Goal: Task Accomplishment & Management: Manage account settings

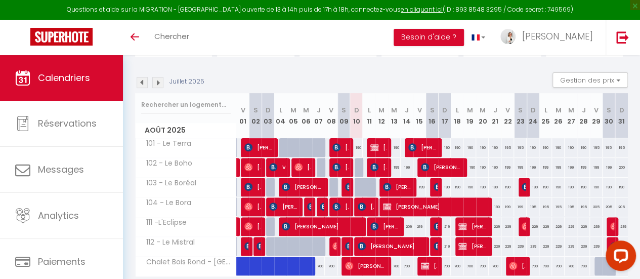
scroll to position [101, 0]
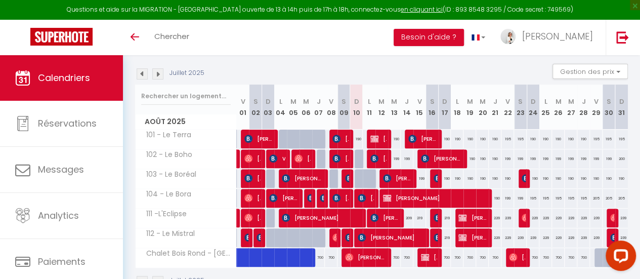
click at [161, 73] on img at bounding box center [157, 73] width 11 height 11
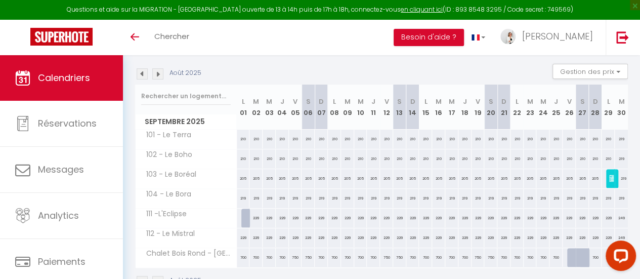
click at [243, 143] on div "210" at bounding box center [243, 139] width 13 height 19
type input "210"
type input "Lun 01 Septembre 2025"
type input "Mar 02 Septembre 2025"
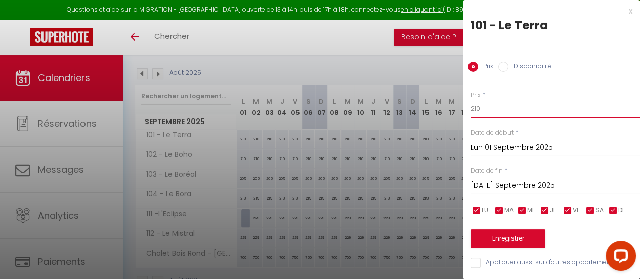
drag, startPoint x: 479, startPoint y: 108, endPoint x: 463, endPoint y: 110, distance: 16.3
click at [463, 110] on body "Questions et aide sur la MIGRATION - [GEOGRAPHIC_DATA] ouverte de 13 à 14h puis…" at bounding box center [320, 132] width 640 height 356
type input "199"
click at [510, 240] on button "Enregistrer" at bounding box center [508, 238] width 75 height 18
type input "Dim 31 Août 2025"
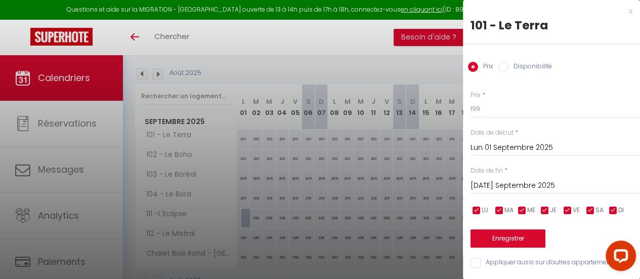
type input "Lun 01 Septembre 2025"
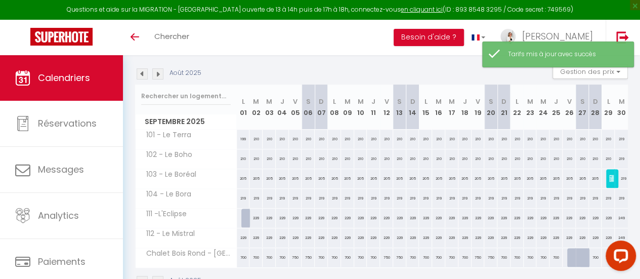
click at [244, 157] on div "210" at bounding box center [243, 158] width 13 height 19
type input "210"
type input "Lun 01 Septembre 2025"
type input "Mar 02 Septembre 2025"
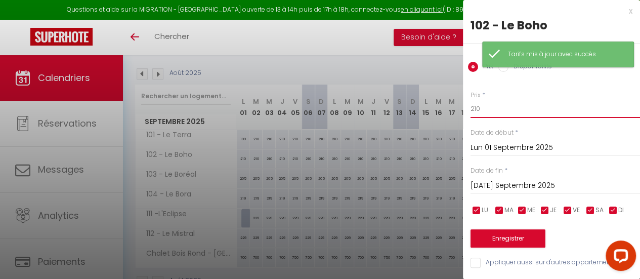
drag, startPoint x: 482, startPoint y: 107, endPoint x: 457, endPoint y: 107, distance: 24.3
click at [457, 107] on body "Questions et aide sur la MIGRATION - [GEOGRAPHIC_DATA] ouverte de 13 à 14h puis…" at bounding box center [320, 132] width 640 height 356
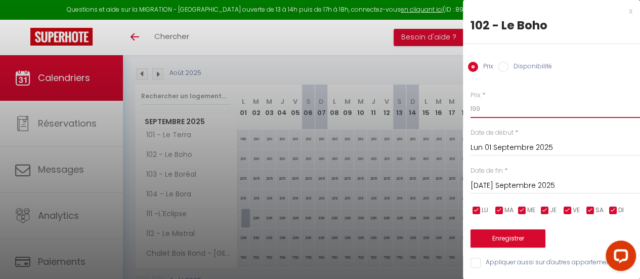
type input "199"
click at [506, 233] on button "Enregistrer" at bounding box center [508, 238] width 75 height 18
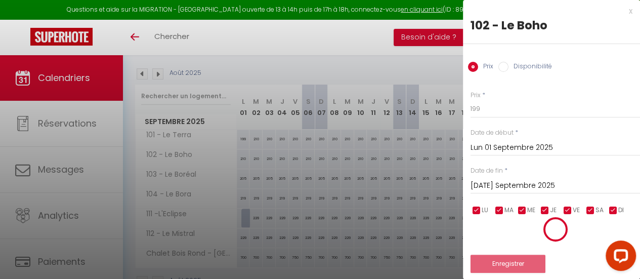
type input "Dim 31 Août 2025"
type input "Lun 01 Septembre 2025"
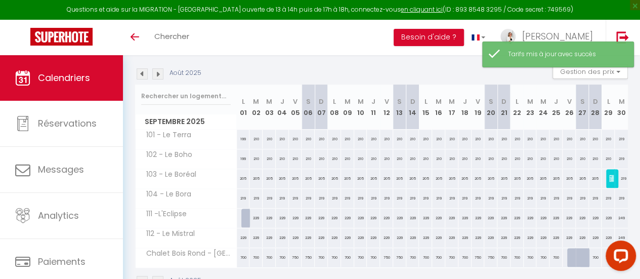
click at [244, 176] on div "205" at bounding box center [243, 178] width 13 height 19
type input "205"
type input "Lun 01 Septembre 2025"
type input "Mar 02 Septembre 2025"
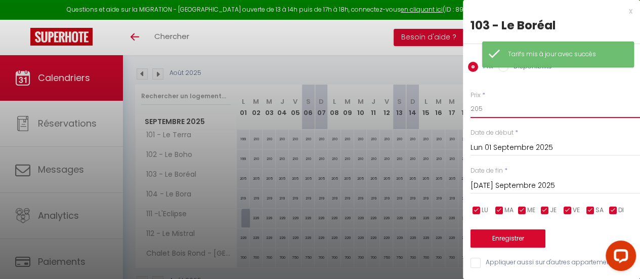
drag, startPoint x: 482, startPoint y: 109, endPoint x: 469, endPoint y: 109, distance: 12.7
click at [469, 109] on div "Prix * 205 Statut * Disponible Indisponible Date de début * Lun 01 Septembre 20…" at bounding box center [551, 173] width 177 height 191
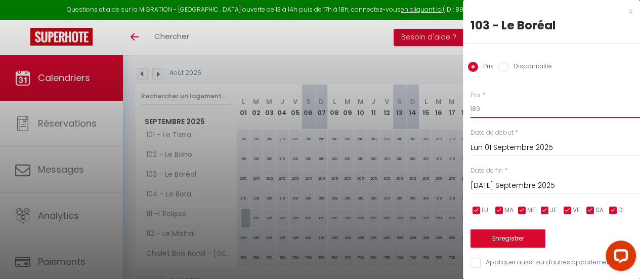
type input "189"
click at [518, 239] on button "Enregistrer" at bounding box center [508, 238] width 75 height 18
type input "Dim 31 Août 2025"
type input "Lun 01 Septembre 2025"
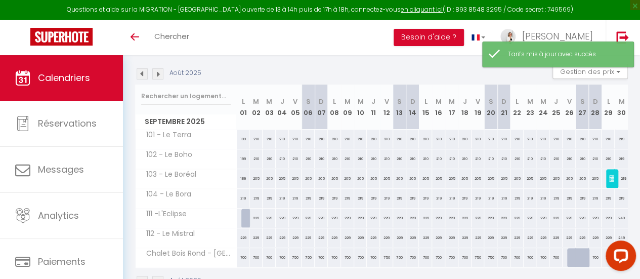
click at [244, 197] on div "219" at bounding box center [243, 198] width 13 height 19
type input "219"
type input "Lun 01 Septembre 2025"
type input "Mar 02 Septembre 2025"
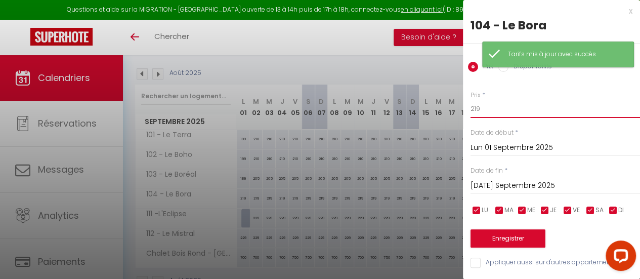
click at [460, 110] on body "Questions et aide sur la MIGRATION - [GEOGRAPHIC_DATA] ouverte de 13 à 14h puis…" at bounding box center [320, 132] width 640 height 356
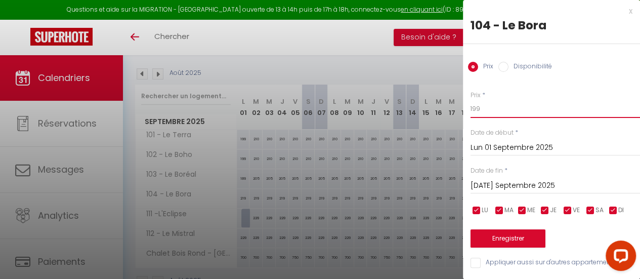
type input "199"
click at [502, 239] on button "Enregistrer" at bounding box center [508, 238] width 75 height 18
type input "Dim 31 Août 2025"
type input "Lun 01 Septembre 2025"
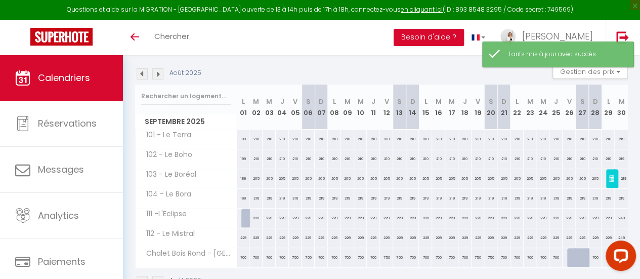
click at [245, 237] on div "229" at bounding box center [243, 237] width 13 height 19
type input "229"
type input "Lun 01 Septembre 2025"
type input "Mar 02 Septembre 2025"
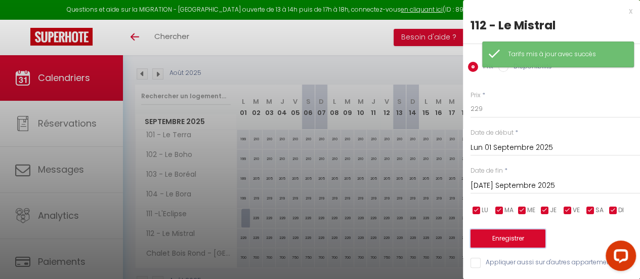
click at [510, 237] on button "Enregistrer" at bounding box center [508, 238] width 75 height 18
type input "Dim 31 Août 2025"
type input "Lun 01 Septembre 2025"
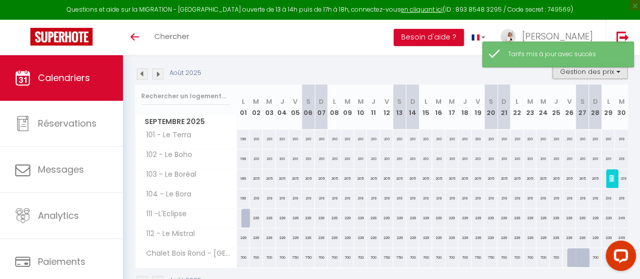
click at [612, 71] on button "Gestion des prix" at bounding box center [590, 71] width 75 height 15
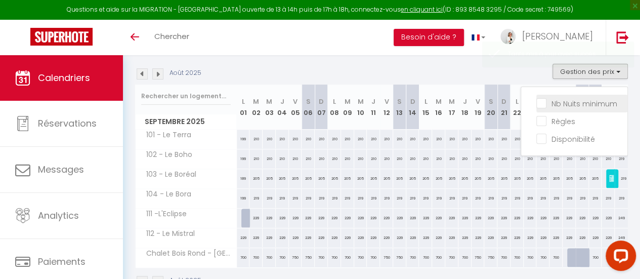
click at [536, 101] on input "Nb Nuits minimum" at bounding box center [581, 103] width 91 height 10
checkbox input "true"
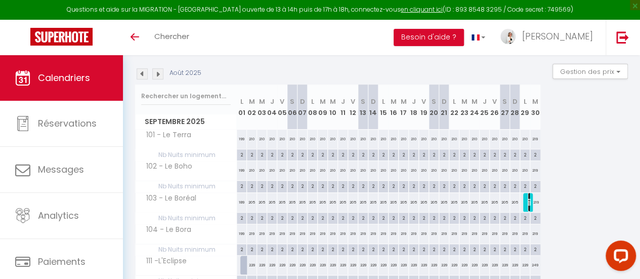
click at [529, 202] on img at bounding box center [532, 202] width 8 height 8
select select "KO"
select select "0"
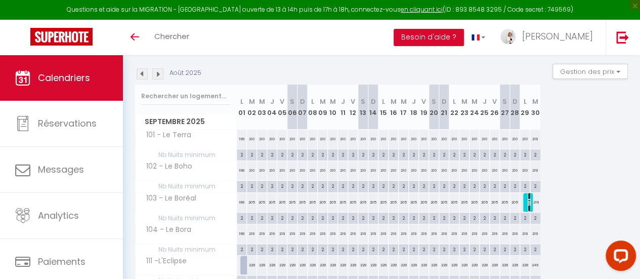
select select "1"
select select
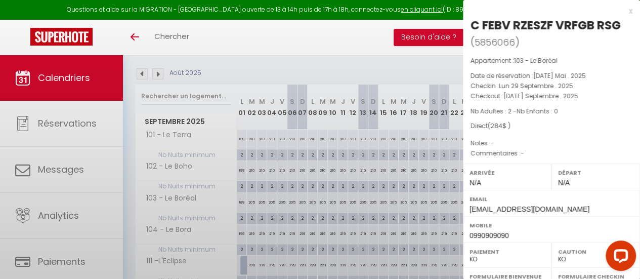
select select "46143"
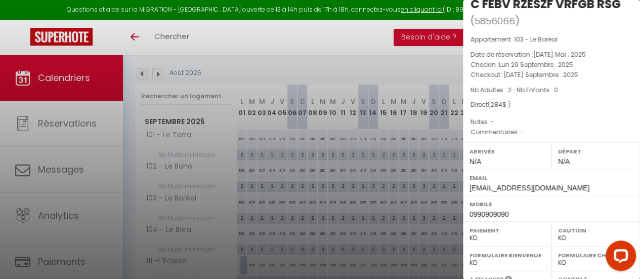
scroll to position [0, 0]
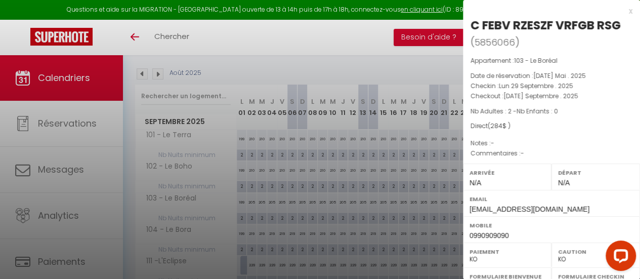
click at [623, 11] on div "x" at bounding box center [548, 11] width 170 height 12
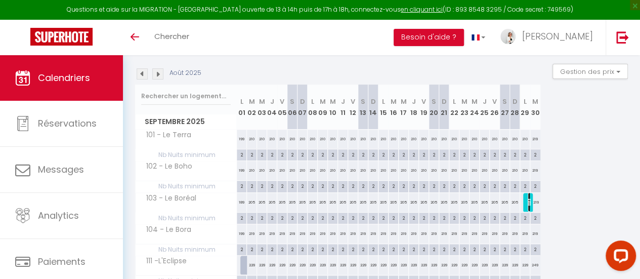
click at [528, 198] on img at bounding box center [532, 202] width 8 height 8
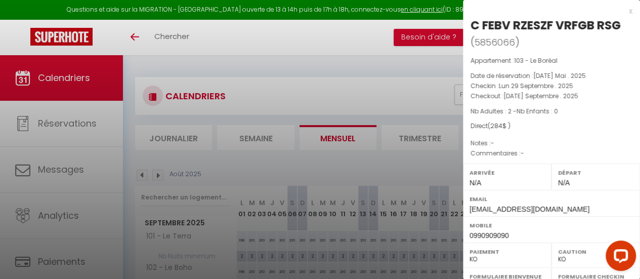
click at [624, 10] on div "x" at bounding box center [548, 11] width 170 height 12
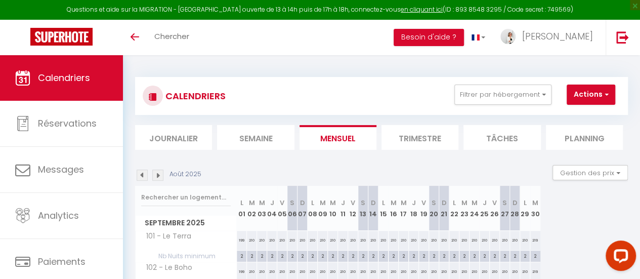
scroll to position [101, 0]
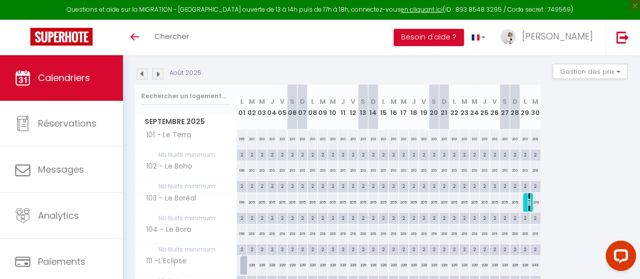
click at [528, 201] on img at bounding box center [532, 202] width 8 height 8
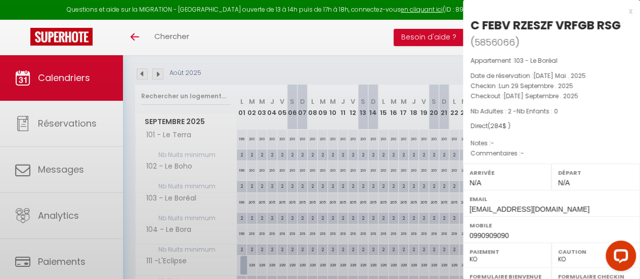
click at [527, 201] on label "Email" at bounding box center [552, 199] width 164 height 10
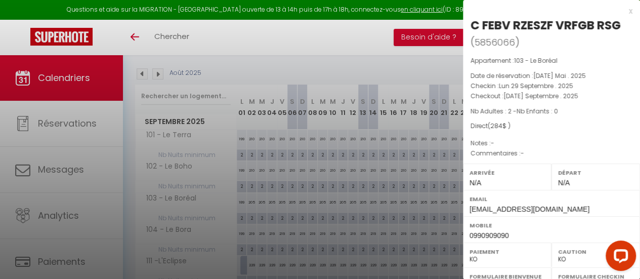
scroll to position [206, 0]
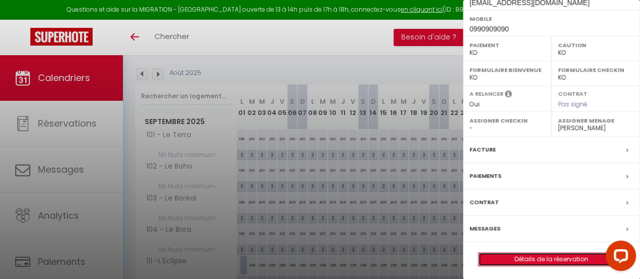
click at [551, 257] on link "Détails de la réservation" at bounding box center [552, 259] width 146 height 13
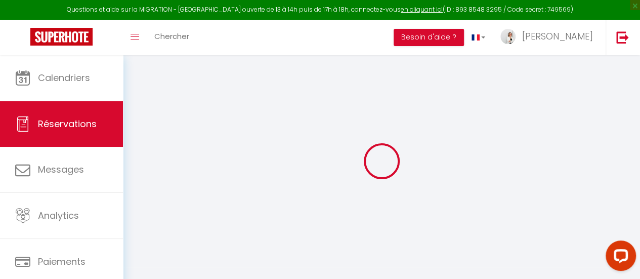
type input "C FEBV RZESZF"
type input "VRFGB RSG"
type input "hurhfuerhngfr@gmail.com"
type input "0990909090"
select select "BD"
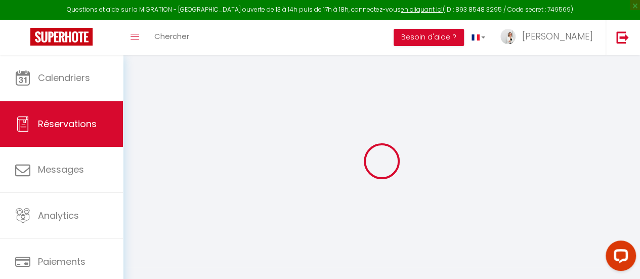
type input "15"
select select "68502"
select select "1"
type input "Lun 29 Septembre 2025"
select select
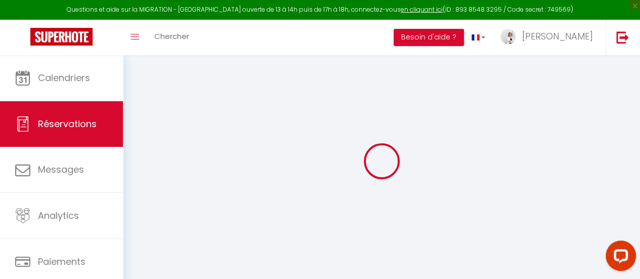
type input "Mar 30 Septembre 2025"
select select
type input "2"
select select "10"
select select
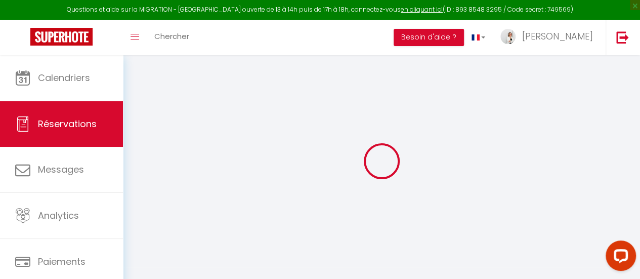
type input "200"
checkbox input "true"
type input "269"
type input "0"
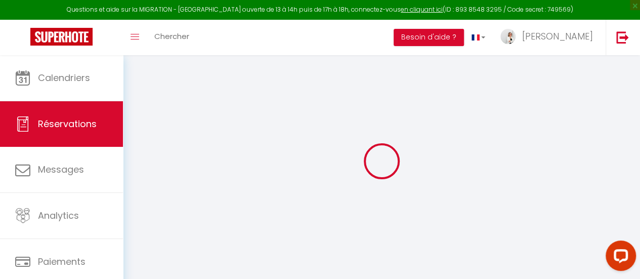
type input "0"
select select
select select "14"
checkbox input "true"
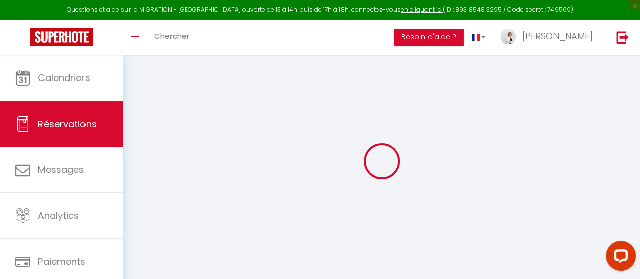
select select
checkbox input "true"
select select
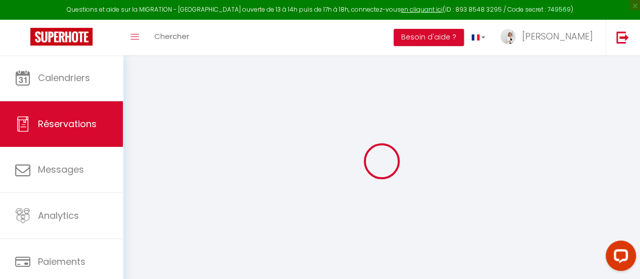
checkbox input "true"
type input "69"
select select
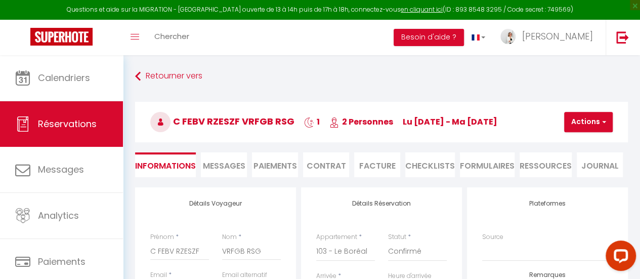
checkbox input "true"
select select
click at [600, 121] on span "button" at bounding box center [603, 121] width 6 height 9
click at [592, 169] on link "Supprimer" at bounding box center [597, 170] width 80 height 13
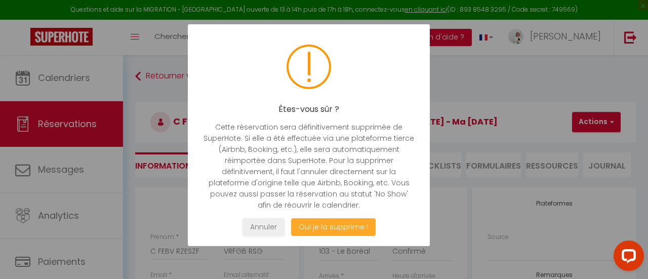
click at [359, 224] on button "Oui je la supprime !" at bounding box center [333, 227] width 85 height 18
select select "not_cancelled"
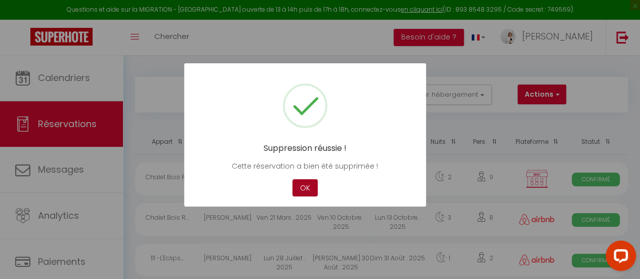
click at [306, 188] on button "OK" at bounding box center [305, 188] width 25 height 18
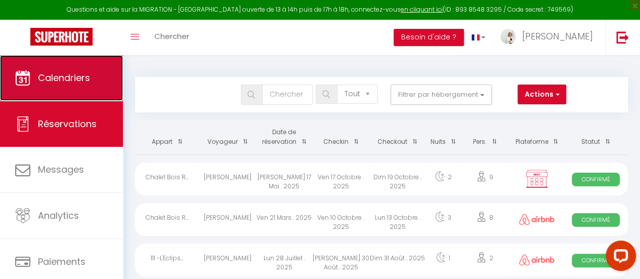
click at [88, 80] on span "Calendriers" at bounding box center [64, 77] width 52 height 13
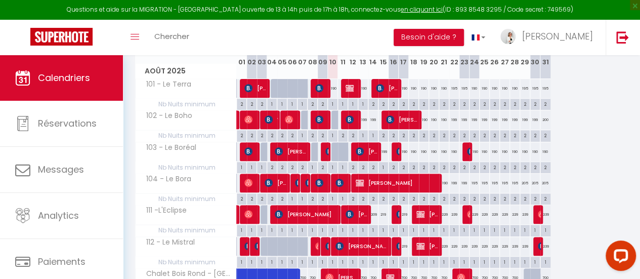
scroll to position [51, 0]
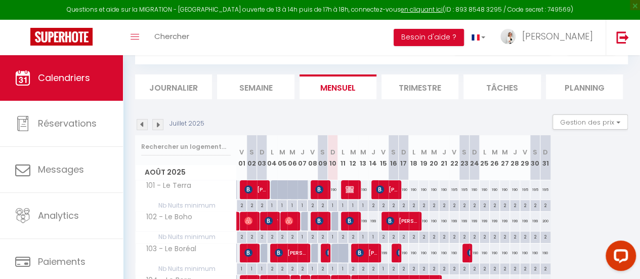
click at [160, 127] on img at bounding box center [157, 124] width 11 height 11
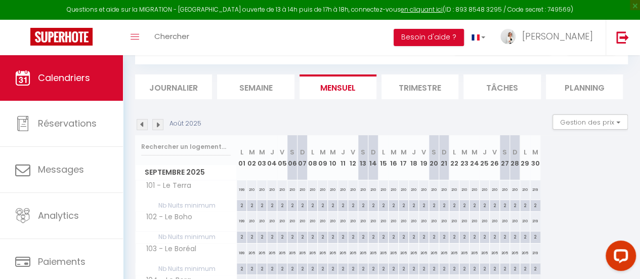
click at [252, 189] on div "210" at bounding box center [252, 189] width 10 height 19
type input "210"
type input "Mar 02 Septembre 2025"
type input "Mer 03 Septembre 2025"
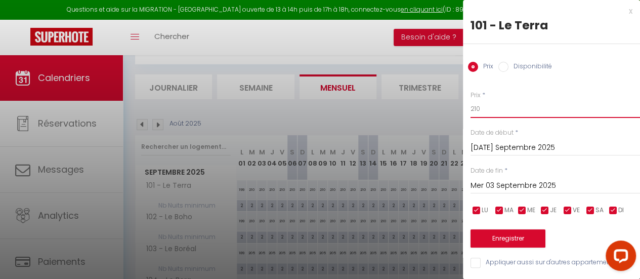
click at [446, 108] on body "Questions et aide sur la MIGRATION - [GEOGRAPHIC_DATA] ouverte de 13 à 14h puis…" at bounding box center [320, 224] width 640 height 439
type input "199"
click at [542, 185] on input "Mer 03 Septembre 2025" at bounding box center [556, 185] width 170 height 13
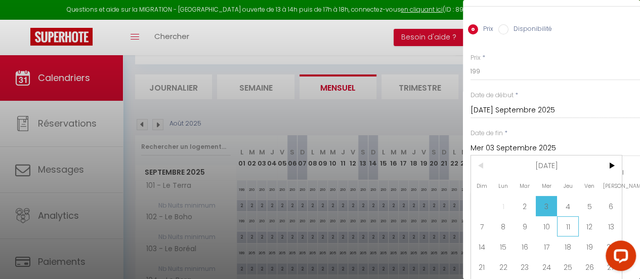
scroll to position [63, 0]
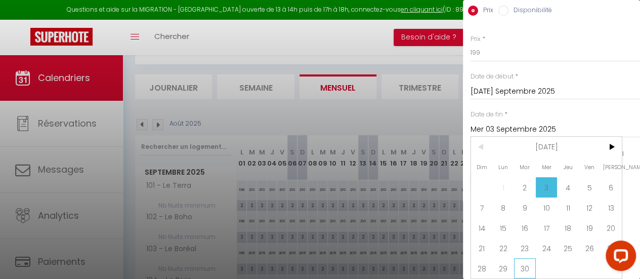
click at [531, 260] on span "30" at bounding box center [525, 268] width 22 height 20
type input "Mar 30 Septembre 2025"
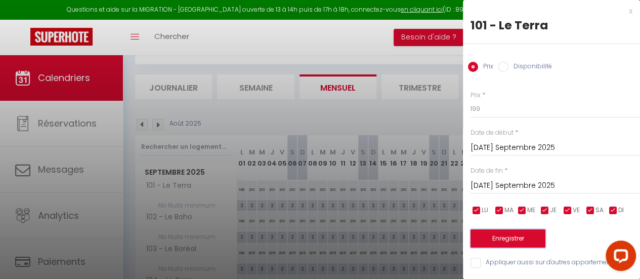
click at [524, 230] on button "Enregistrer" at bounding box center [508, 238] width 75 height 18
type input "Lun 01 Septembre 2025"
type input "Lun 29 Septembre 2025"
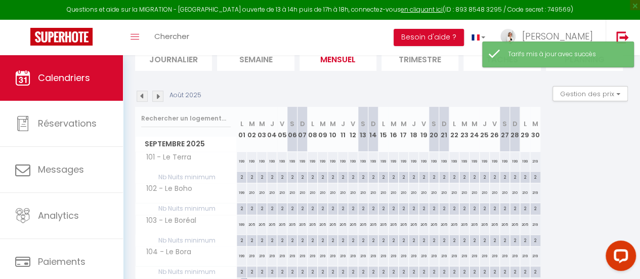
scroll to position [101, 0]
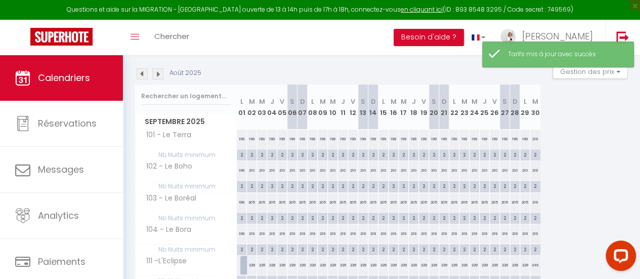
click at [250, 170] on div "210" at bounding box center [252, 170] width 10 height 19
type input "210"
type input "Mar 02 Septembre 2025"
type input "Mer 03 Septembre 2025"
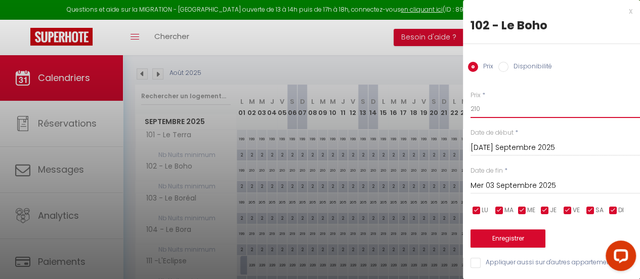
drag, startPoint x: 469, startPoint y: 107, endPoint x: 446, endPoint y: 105, distance: 22.8
click at [447, 106] on body "Questions et aide sur la MIGRATION - [GEOGRAPHIC_DATA] ouverte de 13 à 14h puis…" at bounding box center [320, 173] width 640 height 439
type input "199"
click at [500, 183] on input "Mer 03 Septembre 2025" at bounding box center [556, 185] width 170 height 13
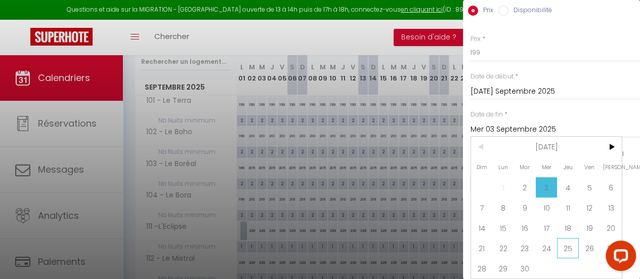
scroll to position [202, 0]
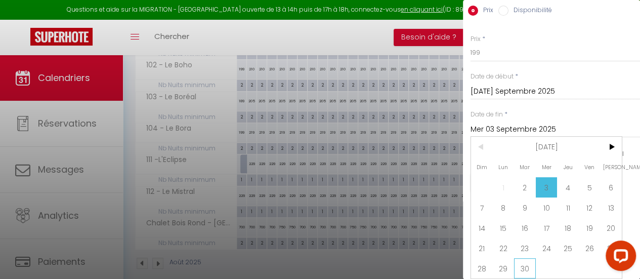
click at [531, 258] on span "30" at bounding box center [525, 268] width 22 height 20
type input "Mar 30 Septembre 2025"
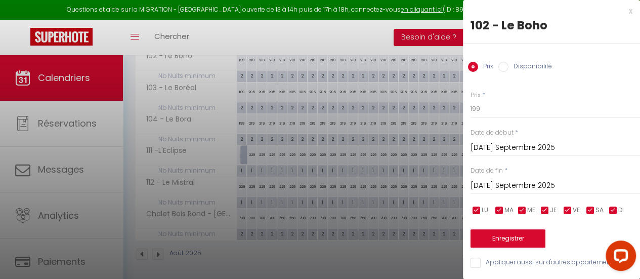
scroll to position [219, 0]
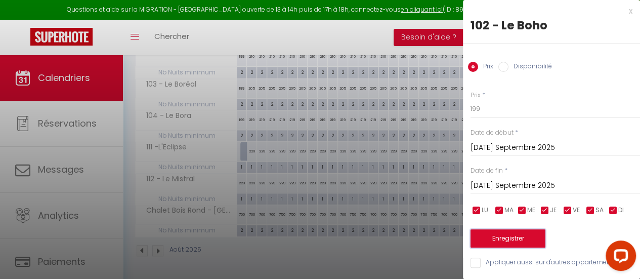
click at [522, 232] on button "Enregistrer" at bounding box center [508, 238] width 75 height 18
type input "Lun 01 Septembre 2025"
type input "Lun 29 Septembre 2025"
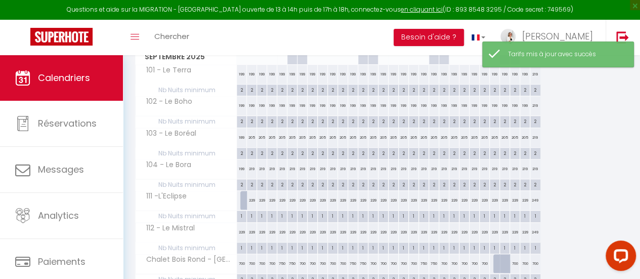
scroll to position [118, 0]
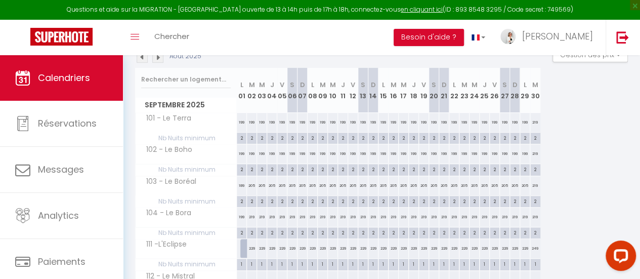
click at [252, 183] on div "205" at bounding box center [252, 185] width 10 height 19
type input "205"
type input "Mar 02 Septembre 2025"
type input "Mer 03 Septembre 2025"
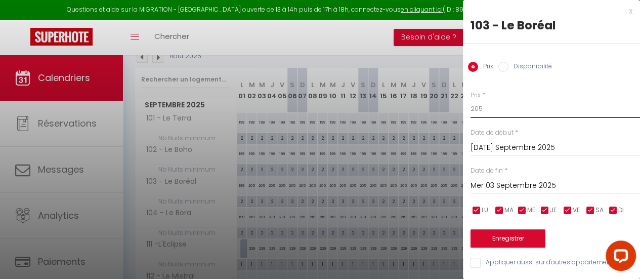
drag, startPoint x: 483, startPoint y: 108, endPoint x: 442, endPoint y: 108, distance: 40.5
click at [442, 108] on body "Questions et aide sur la MIGRATION - [GEOGRAPHIC_DATA] ouverte de 13 à 14h puis…" at bounding box center [320, 156] width 640 height 439
type input "189"
click at [507, 183] on input "Mer 03 Septembre 2025" at bounding box center [556, 185] width 170 height 13
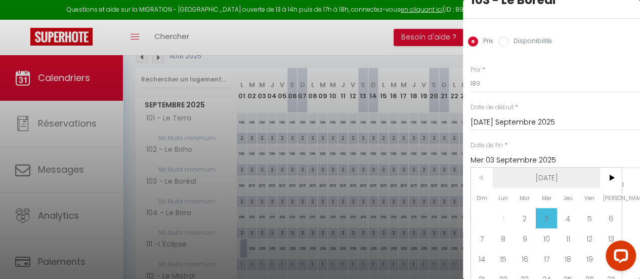
scroll to position [63, 0]
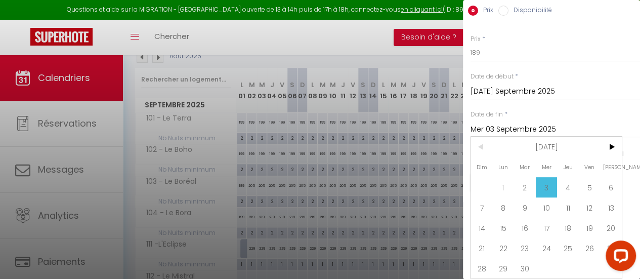
drag, startPoint x: 525, startPoint y: 259, endPoint x: 523, endPoint y: 252, distance: 7.2
click at [524, 259] on span "30" at bounding box center [525, 268] width 22 height 20
type input "Mar 30 Septembre 2025"
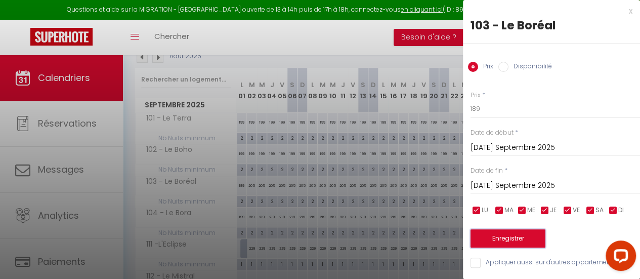
click at [511, 233] on button "Enregistrer" at bounding box center [508, 238] width 75 height 18
type input "Lun 01 Septembre 2025"
type input "Lun 29 Septembre 2025"
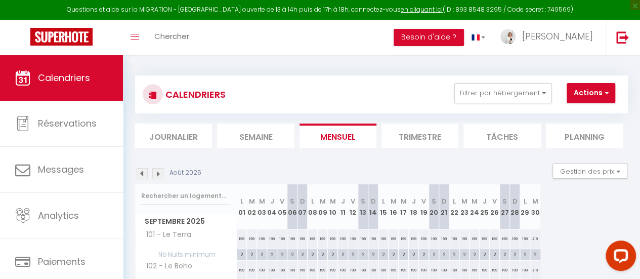
scroll to position [0, 0]
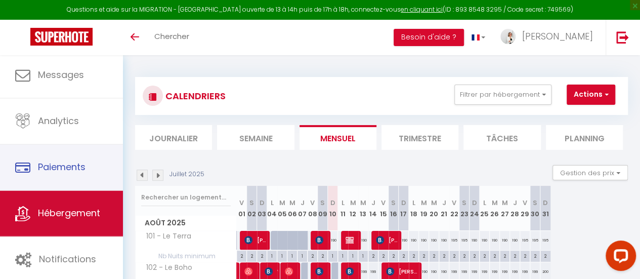
scroll to position [75, 0]
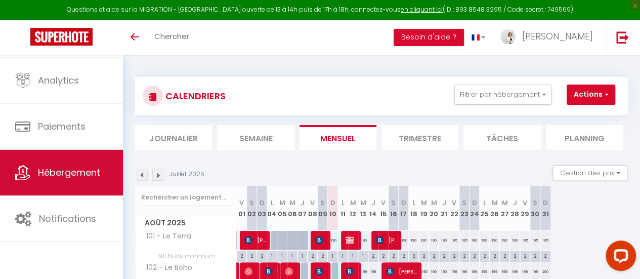
click at [47, 164] on link "Hébergement" at bounding box center [61, 173] width 123 height 46
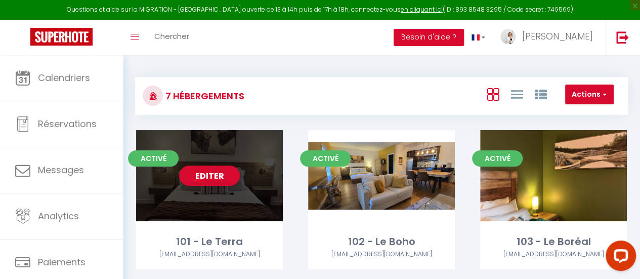
click at [225, 200] on div "Editer" at bounding box center [209, 175] width 147 height 91
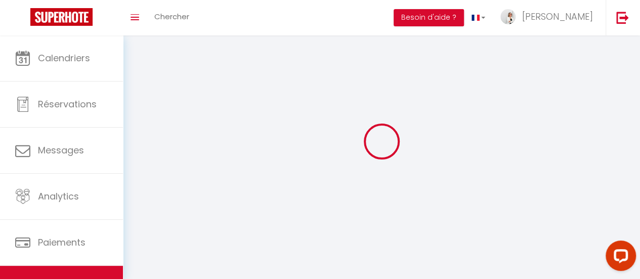
select select "1"
select select
select select "28"
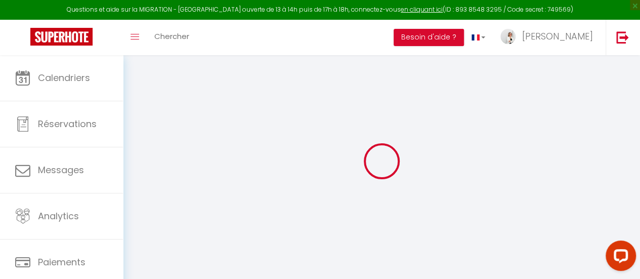
select select
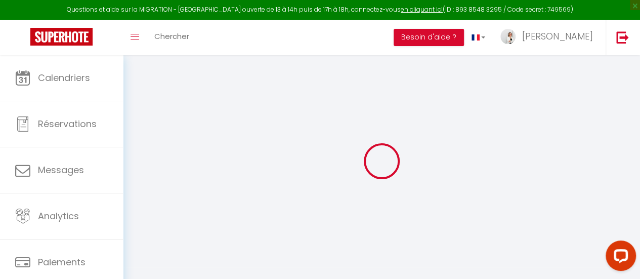
select select
checkbox input "false"
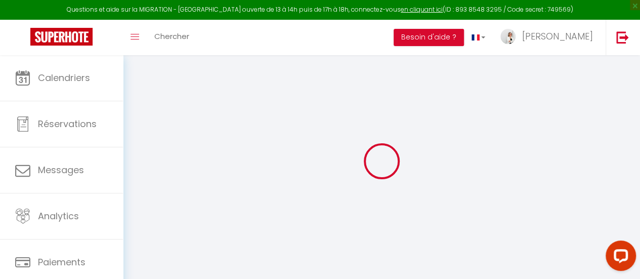
select select
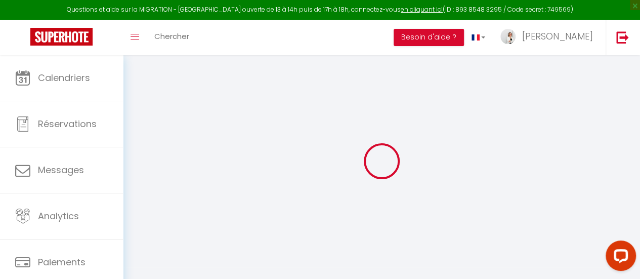
select select
checkbox input "false"
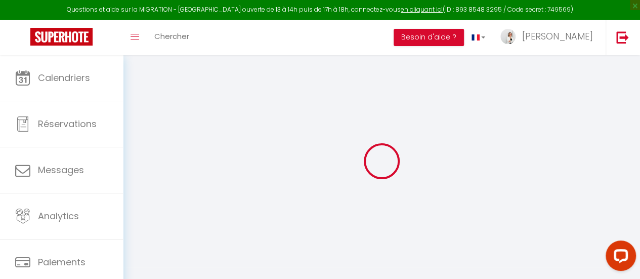
checkbox input "false"
select select
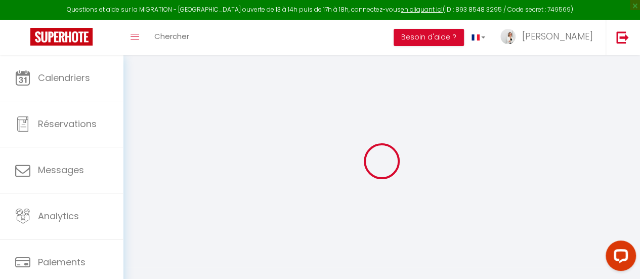
select select
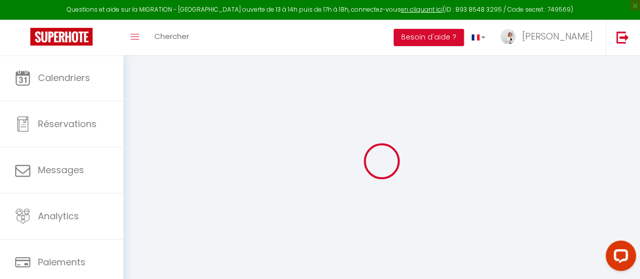
checkbox input "false"
select select
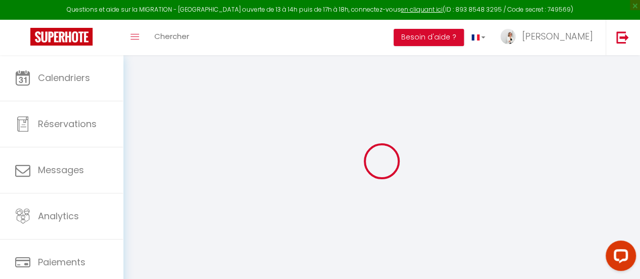
select select
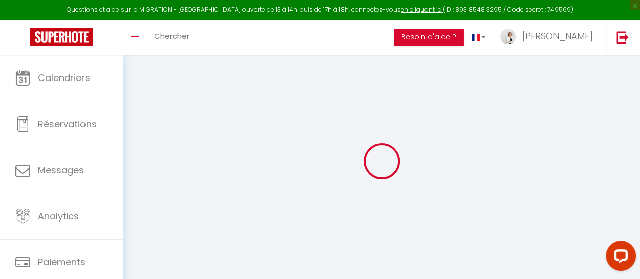
select select
checkbox input "false"
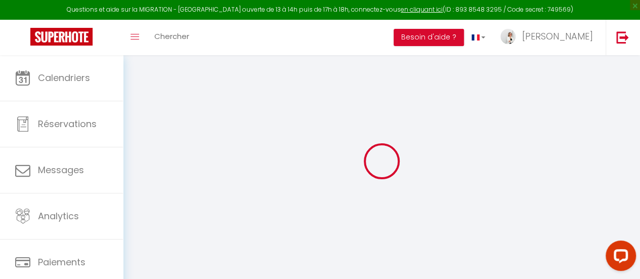
checkbox input "false"
select select
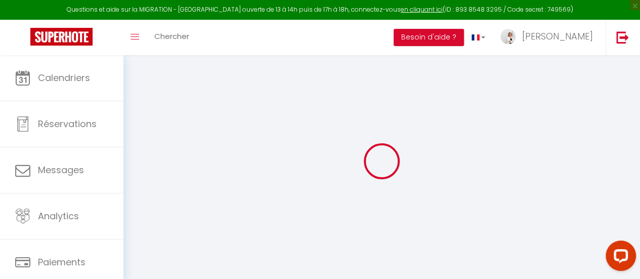
select select
checkbox input "false"
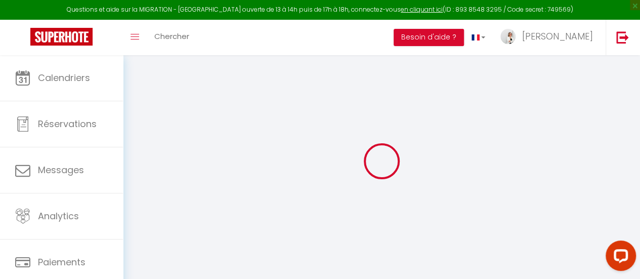
checkbox input "false"
select select
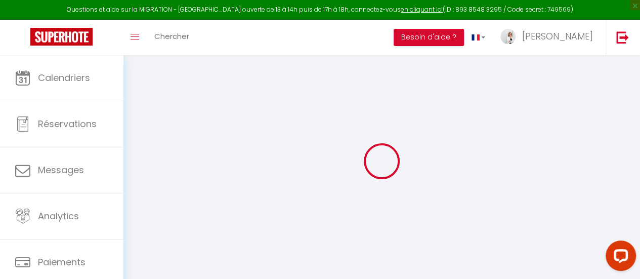
type input "101 - Le Terra"
type input "[PERSON_NAME]"
type input "Lamontagne"
type input "[STREET_ADDRESS]"
type input "J1X 7A2"
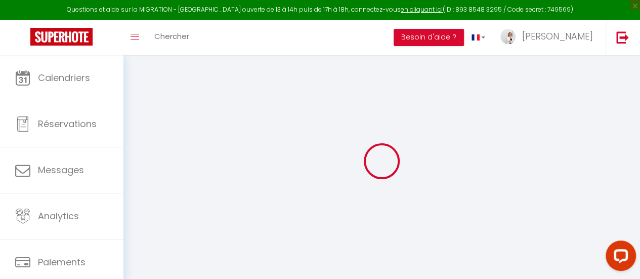
type input "Orford"
select select "boutique_hotels_and_more"
select select "4"
type input "179"
type input "35"
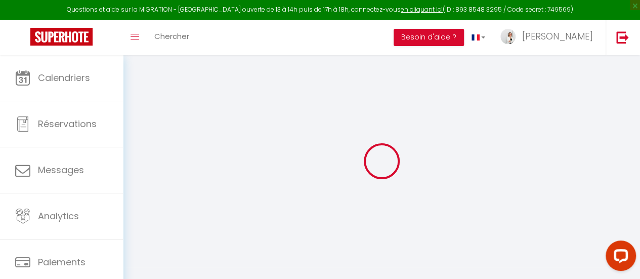
type input "3.5"
type input "100"
type input "15"
select select
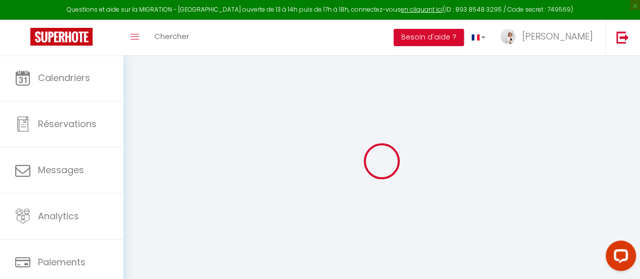
select select
type input "[STREET_ADDRESS]"
type input "J1X 7A2"
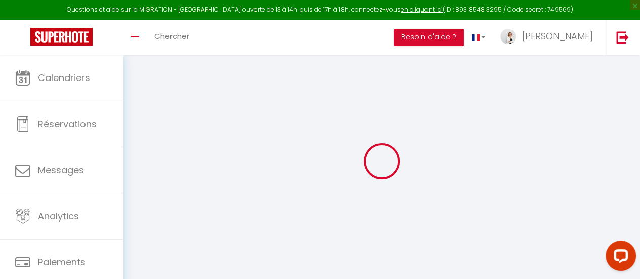
type input "Orford"
select select "40"
type input "[EMAIL_ADDRESS][DOMAIN_NAME]"
select select "14349"
checkbox input "true"
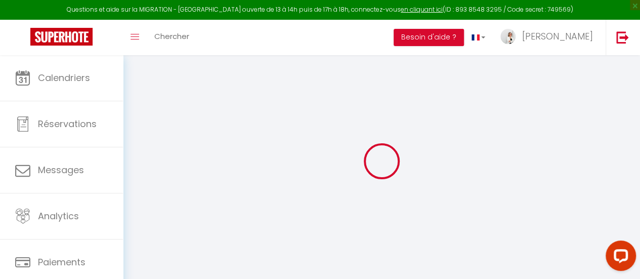
checkbox input "true"
checkbox input "false"
radio input "true"
select select "97"
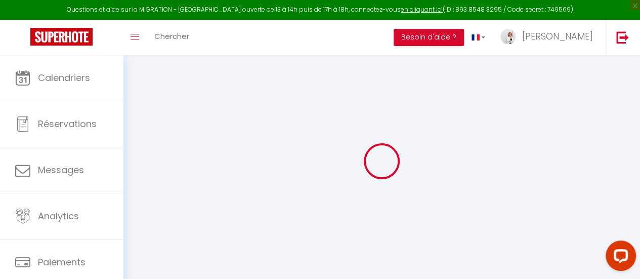
type input "0"
select select
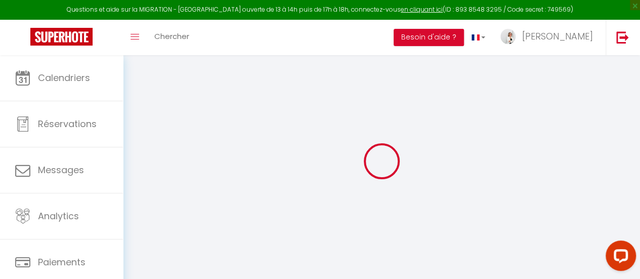
select select
checkbox input "true"
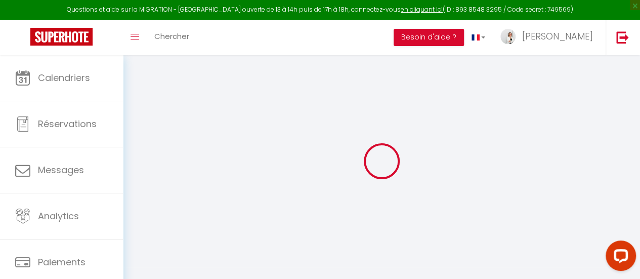
checkbox input "true"
checkbox input "false"
select select "+ 15 %"
checkbox input "true"
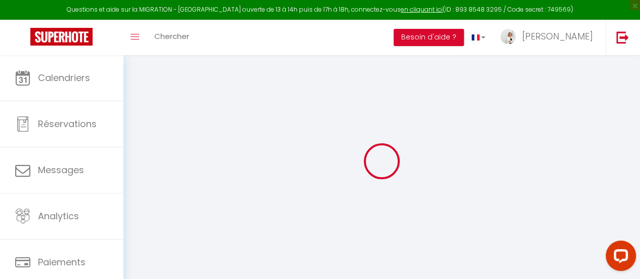
checkbox input "true"
checkbox input "false"
select select "8317-1443515505845914078"
select select "365"
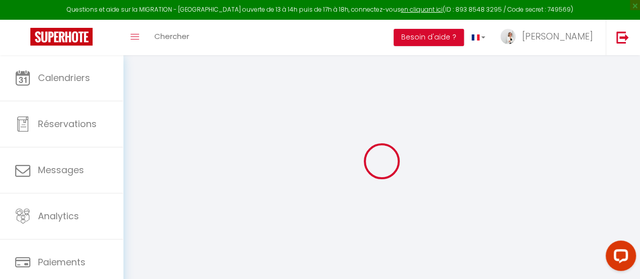
select select "CAD"
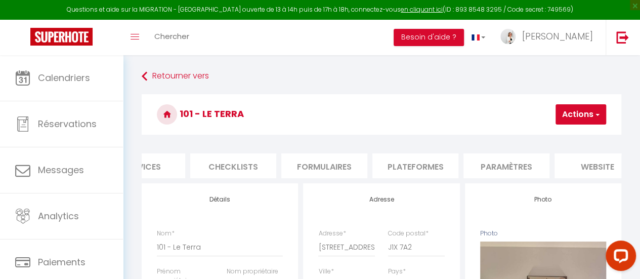
scroll to position [0, 322]
click at [429, 167] on li "Plateformes" at bounding box center [409, 165] width 86 height 25
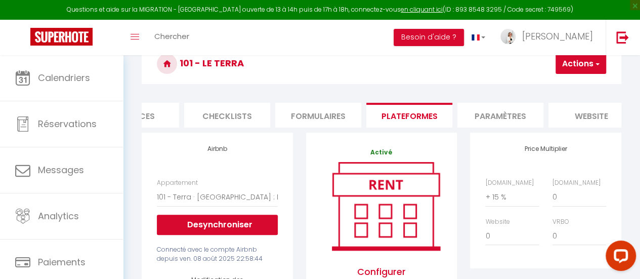
scroll to position [101, 0]
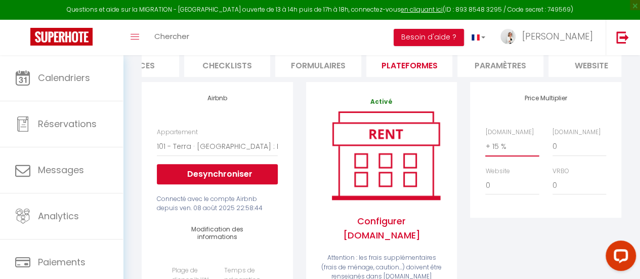
click at [503, 156] on select "0 + 1 % + 2 % + 3 % + 4 % + 5 % + 6 % + 7 % + 8 % + 9 %" at bounding box center [512, 146] width 54 height 19
click at [485, 144] on select "0 + 1 % + 2 % + 3 % + 4 % + 5 % + 6 % + 7 % + 8 % + 9 %" at bounding box center [512, 146] width 54 height 19
click at [523, 238] on div "Price Multiplier [DOMAIN_NAME] 0 + 1 % + 2 % + 3 % + 4 % + 5 % + 6 % + 7 %" at bounding box center [546, 276] width 164 height 389
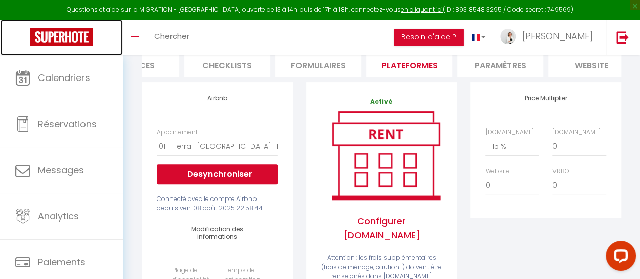
click at [58, 35] on img at bounding box center [61, 37] width 62 height 18
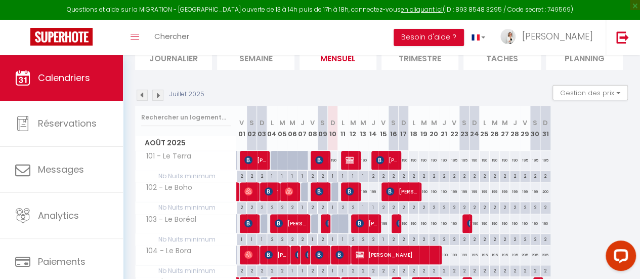
scroll to position [101, 0]
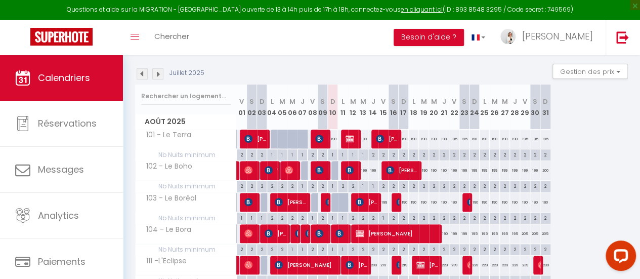
click at [364, 140] on div "190" at bounding box center [363, 139] width 10 height 19
type input "190"
type input "Mer 13 Août 2025"
type input "[DEMOGRAPHIC_DATA] 14 Août 2025"
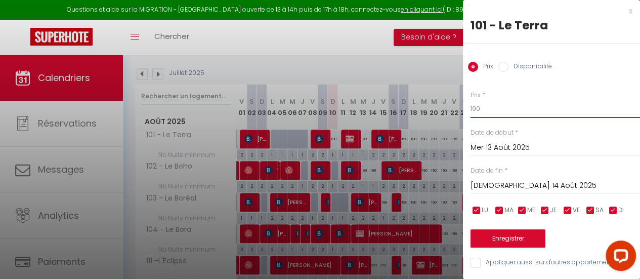
drag, startPoint x: 485, startPoint y: 108, endPoint x: 448, endPoint y: 108, distance: 36.4
click at [448, 108] on body "Questions et aide sur la MIGRATION - [GEOGRAPHIC_DATA] ouverte de 13 à 14h puis…" at bounding box center [320, 173] width 640 height 439
type input "182,36"
click at [497, 239] on button "Enregistrer" at bounding box center [508, 238] width 75 height 18
type input "[DATE] Août 2025"
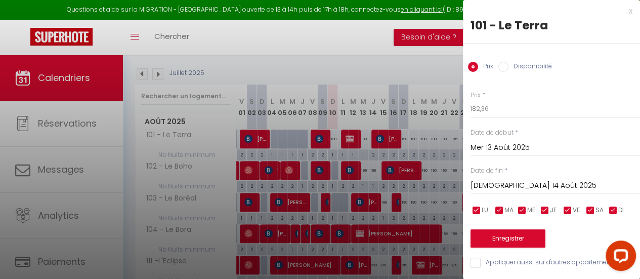
type input "Mer 13 Août 2025"
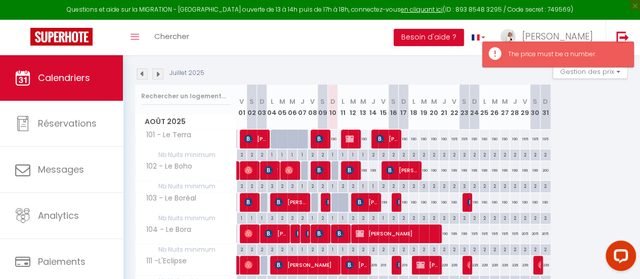
click at [615, 129] on div "Août 2025 V 01 S 02 D 03 L 04 M 05 M 06 J 07 V 08 S 09 D 10 L 11 M 12 M 13 J 14…" at bounding box center [381, 218] width 493 height 266
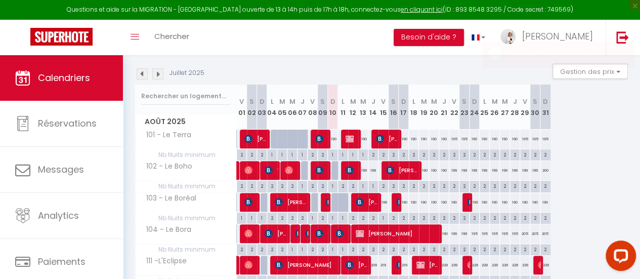
click at [365, 137] on div "190" at bounding box center [363, 139] width 10 height 19
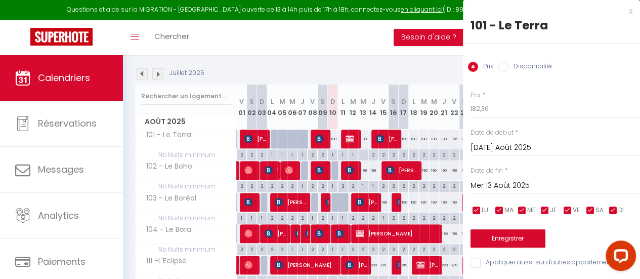
type input "190"
type input "Mer 13 Août 2025"
type input "[DEMOGRAPHIC_DATA] 14 Août 2025"
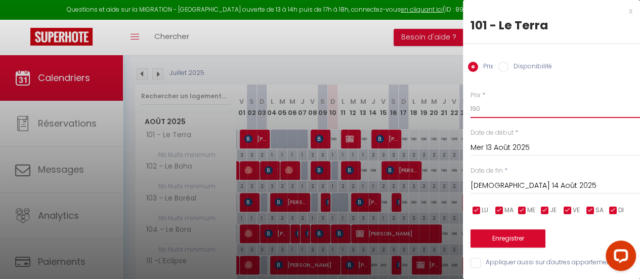
drag, startPoint x: 483, startPoint y: 108, endPoint x: 454, endPoint y: 108, distance: 28.3
click at [454, 108] on body "Questions et aide sur la MIGRATION - [GEOGRAPHIC_DATA] ouverte de 13 à 14h puis…" at bounding box center [320, 173] width 640 height 439
click at [492, 106] on input "182" at bounding box center [556, 109] width 170 height 18
type input "182"
click at [503, 240] on button "Enregistrer" at bounding box center [508, 238] width 75 height 18
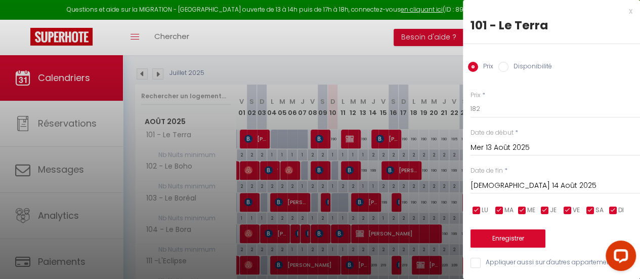
type input "[DATE] Août 2025"
type input "Mer 13 Août 2025"
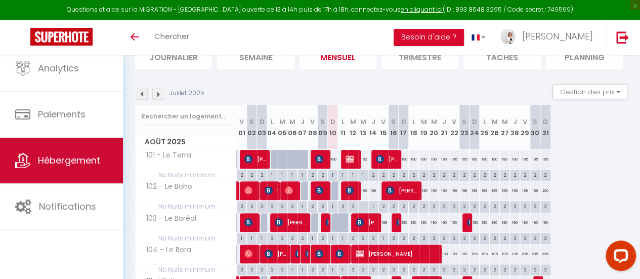
scroll to position [75, 0]
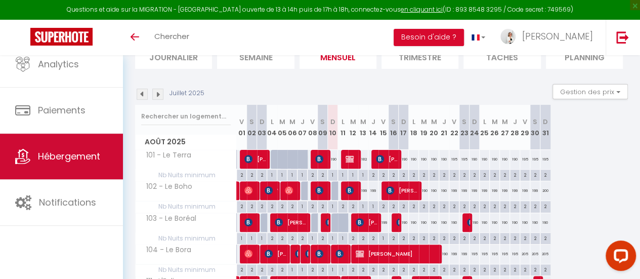
click at [90, 153] on span "Hébergement" at bounding box center [69, 156] width 62 height 13
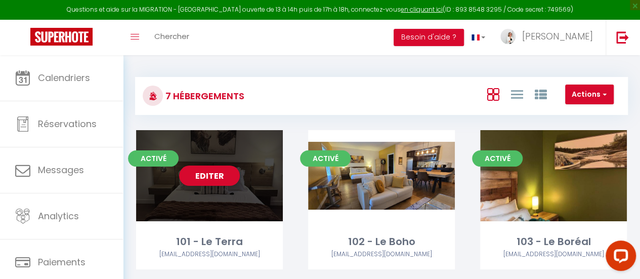
click at [234, 200] on div "Editer" at bounding box center [209, 175] width 147 height 91
select select "3"
select select "2"
select select "1"
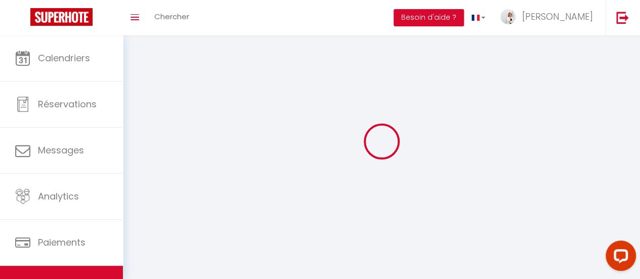
select select
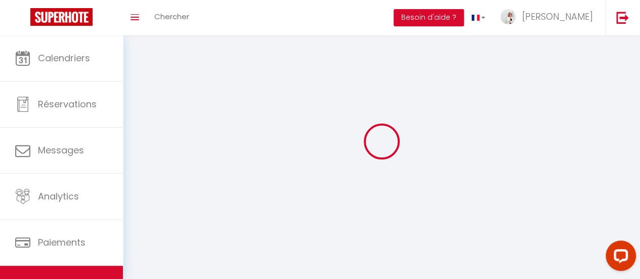
select select
checkbox input "false"
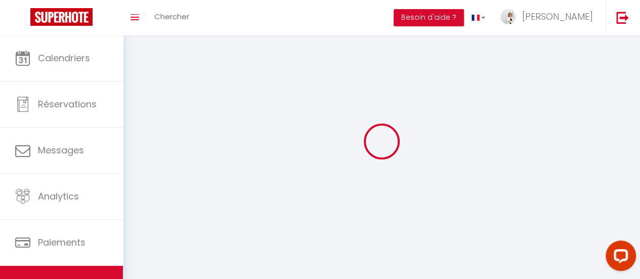
select select
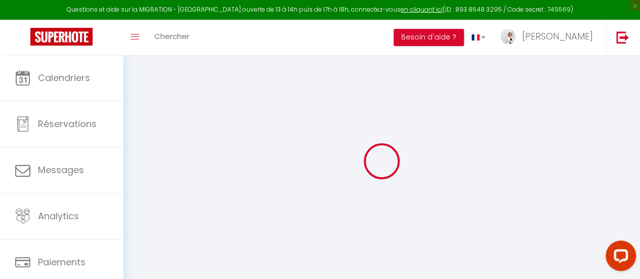
checkbox input "true"
select select "+ 15 %"
checkbox input "true"
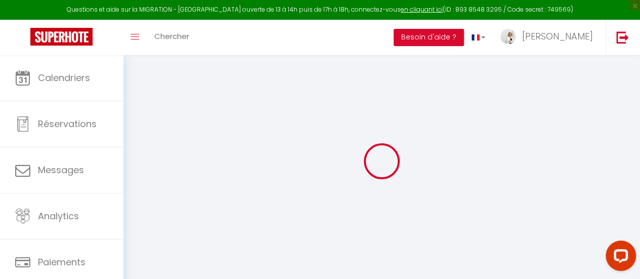
checkbox input "true"
checkbox input "false"
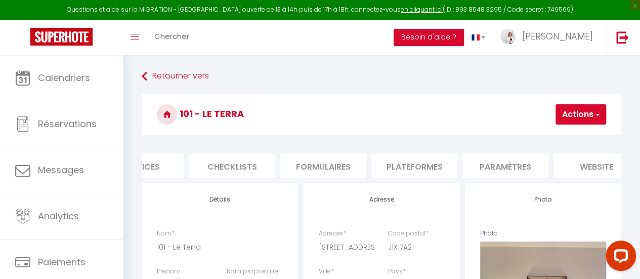
scroll to position [0, 371]
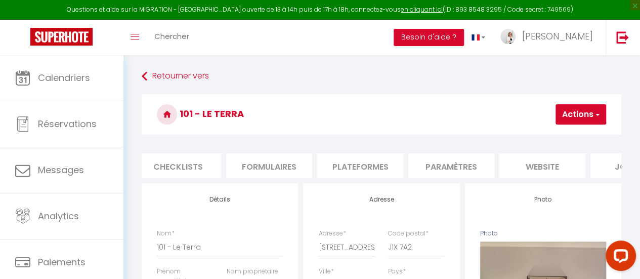
click at [462, 171] on li "Paramètres" at bounding box center [451, 165] width 86 height 25
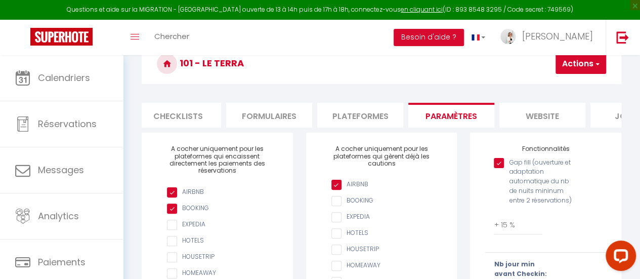
scroll to position [101, 0]
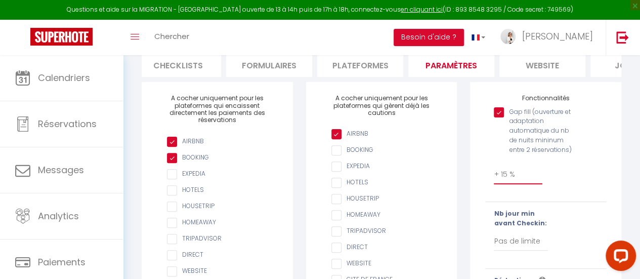
click at [512, 182] on select "0 + 1 % + 2 % + 3 % + 4 % + 5 % + 6 % + 7 % + 8 % + 9 % + 10 % + 11 % + 12 % + …" at bounding box center [518, 174] width 48 height 19
click at [494, 172] on select "0 + 1 % + 2 % + 3 % + 4 % + 5 % + 6 % + 7 % + 8 % + 9 % + 10 % + 11 % + 12 % + …" at bounding box center [518, 174] width 48 height 19
click at [590, 150] on div "Gap fill (ouverture et adaptation automatique du nb de nuits mininum entre 2 ré…" at bounding box center [546, 148] width 134 height 92
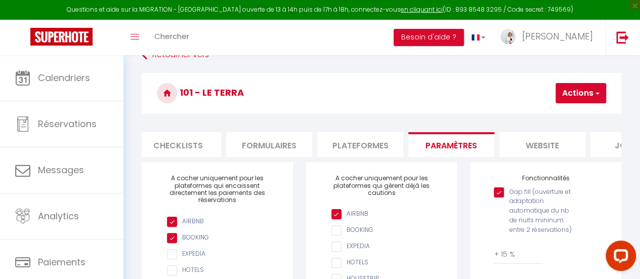
scroll to position [0, 0]
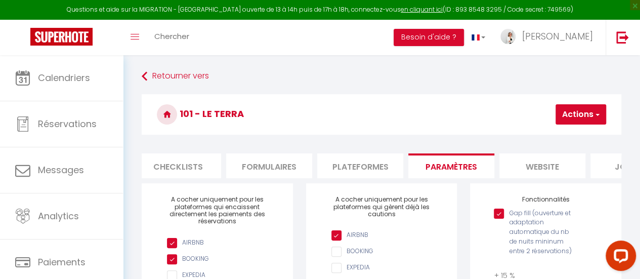
click at [594, 109] on span "button" at bounding box center [597, 114] width 7 height 10
click at [566, 135] on input "Enregistrer" at bounding box center [554, 137] width 37 height 10
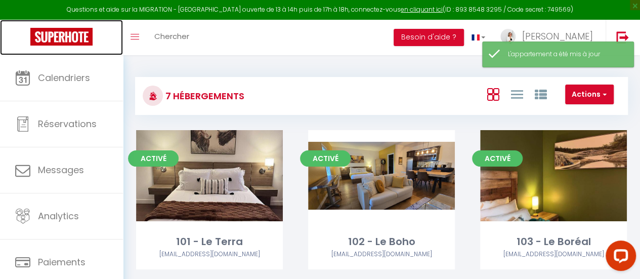
click at [62, 35] on img at bounding box center [61, 37] width 62 height 18
